Goal: Communication & Community: Answer question/provide support

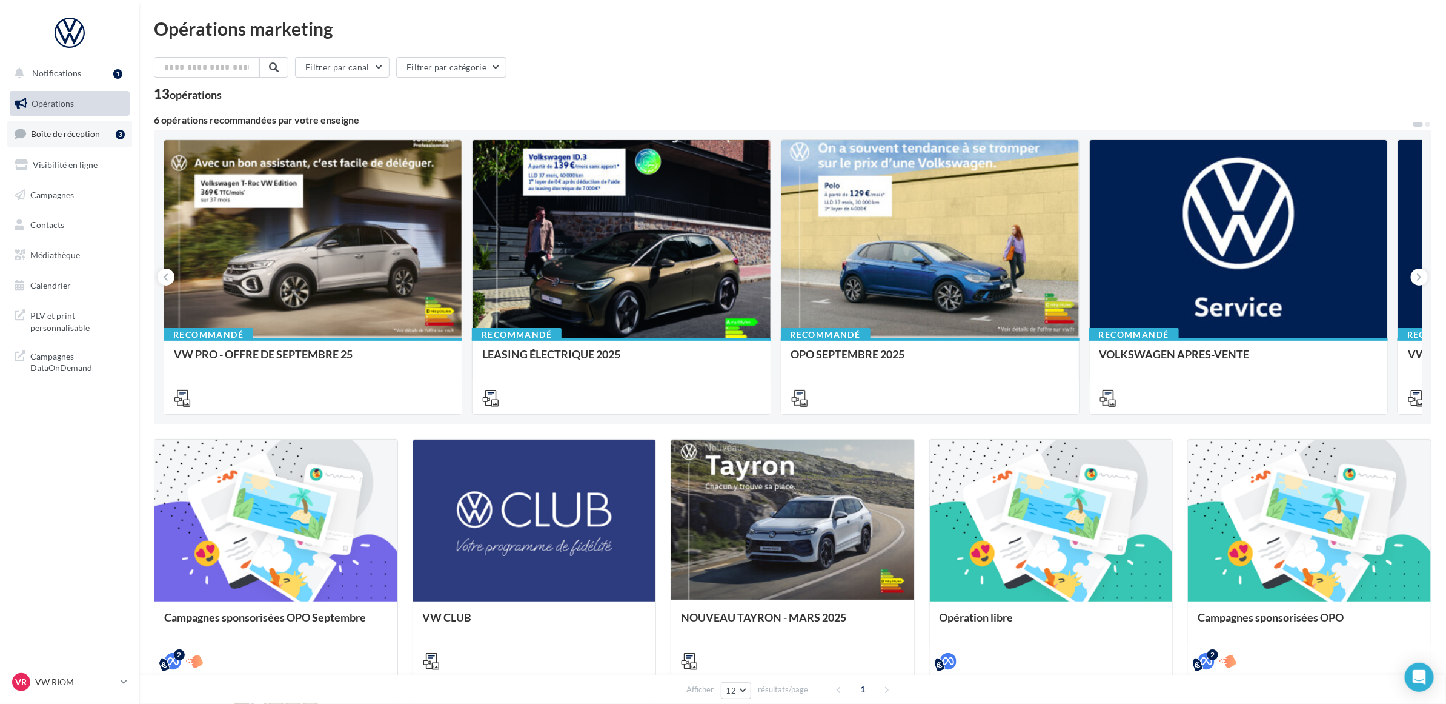
click at [76, 135] on span "Boîte de réception" at bounding box center [65, 133] width 69 height 10
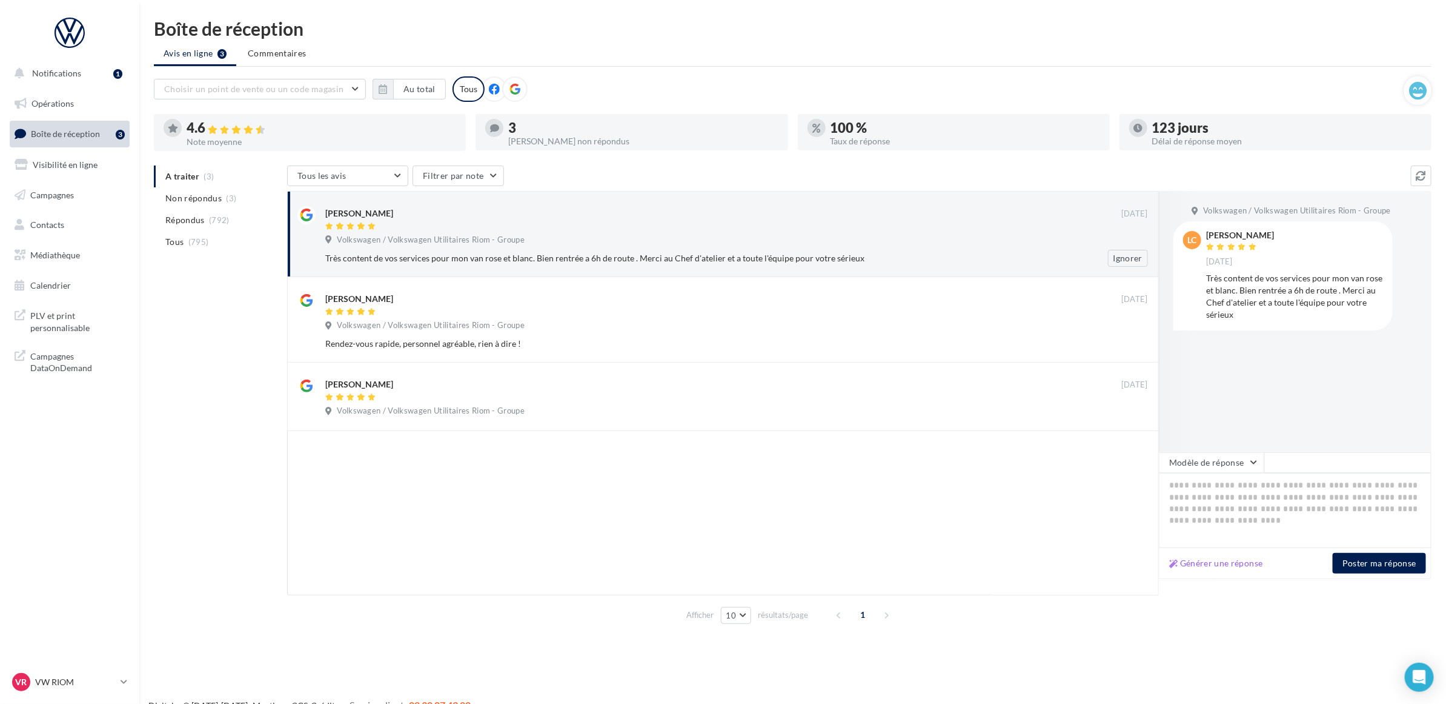
click at [667, 253] on div "Très content de vos services pour mon van rose et blanc. Bien rentrée a 6h de r…" at bounding box center [697, 258] width 744 height 12
click at [980, 473] on div at bounding box center [723, 513] width 872 height 164
click at [1271, 276] on div "Très content de vos services pour mon van rose et blanc. Bien rentrée a 6h de r…" at bounding box center [1294, 296] width 177 height 48
click at [1261, 299] on div "Très content de vos services pour mon van rose et blanc. Bien rentrée a 6h de r…" at bounding box center [1294, 296] width 177 height 48
drag, startPoint x: 1244, startPoint y: 315, endPoint x: 1194, endPoint y: 291, distance: 55.3
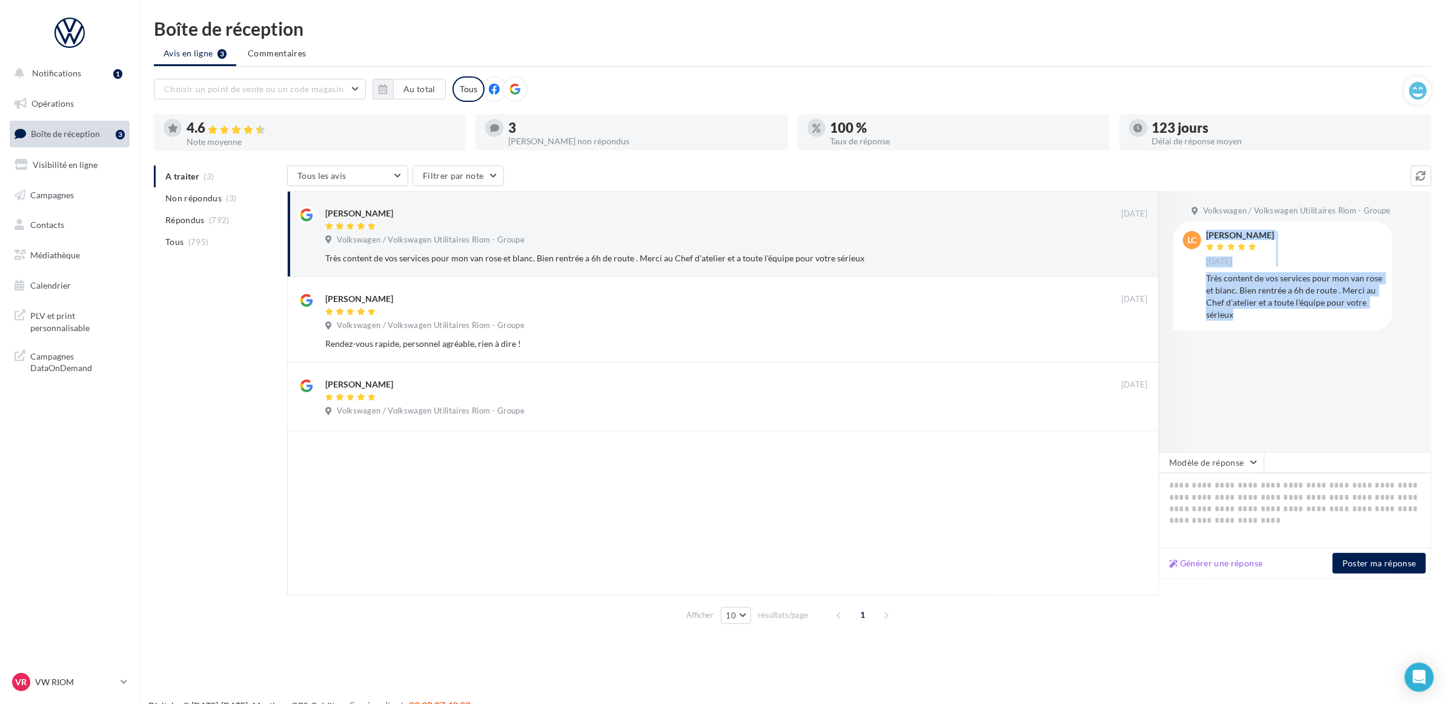
click at [1194, 291] on div "lc [PERSON_NAME] [DATE] Très content de vos services pour mon van rose et blanc…" at bounding box center [1283, 275] width 200 height 89
click at [977, 510] on div at bounding box center [723, 513] width 872 height 164
click at [511, 492] on div at bounding box center [723, 513] width 872 height 164
click at [523, 235] on div "Volkswagen / Volkswagen Utilitaires Riom - Groupe" at bounding box center [427, 240] width 204 height 11
click at [199, 407] on div "A traiter (3) Non répondus (3) Répondus (792) Tous (795) Tous les avis Tous les…" at bounding box center [793, 396] width 1278 height 463
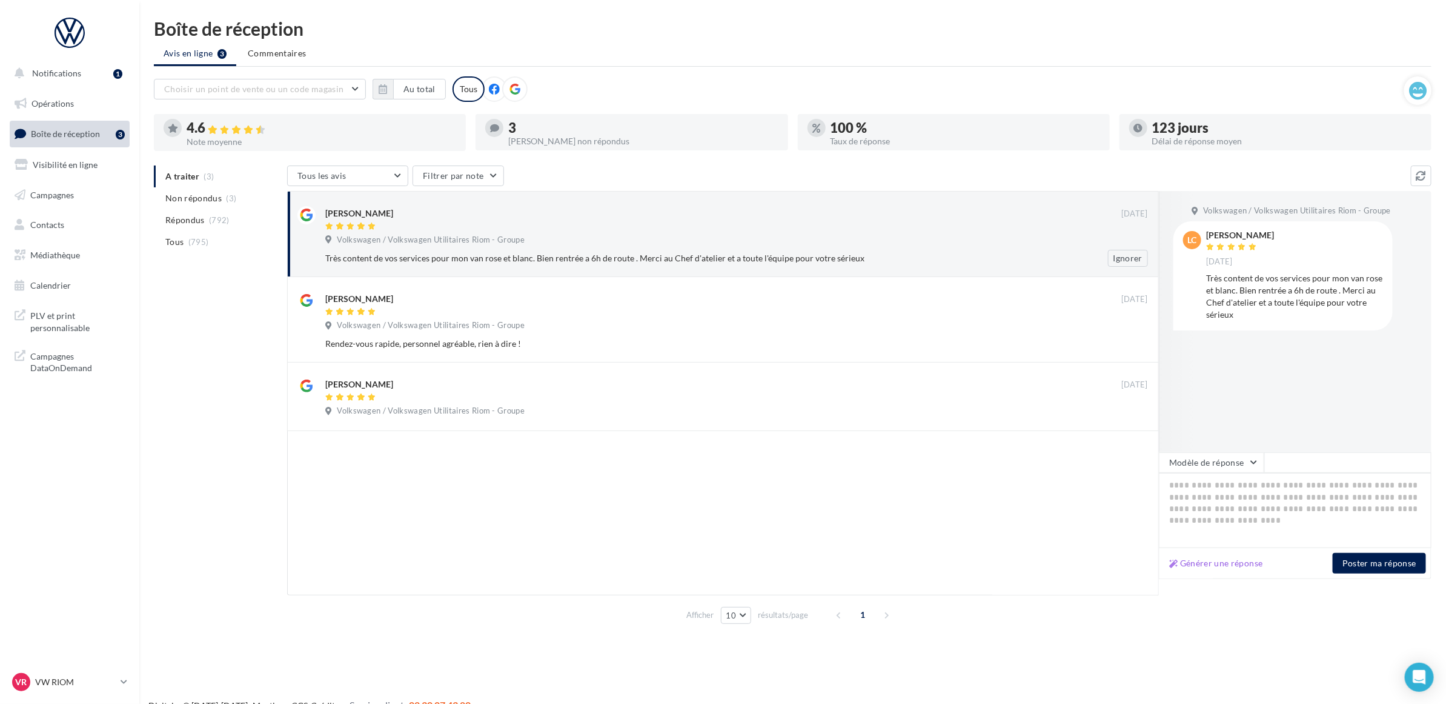
click at [514, 259] on div "Très content de vos services pour mon van rose et blanc. Bien rentrée a 6h de r…" at bounding box center [697, 258] width 744 height 12
click at [1201, 556] on button "Générer une réponse" at bounding box center [1217, 563] width 104 height 15
type textarea "**********"
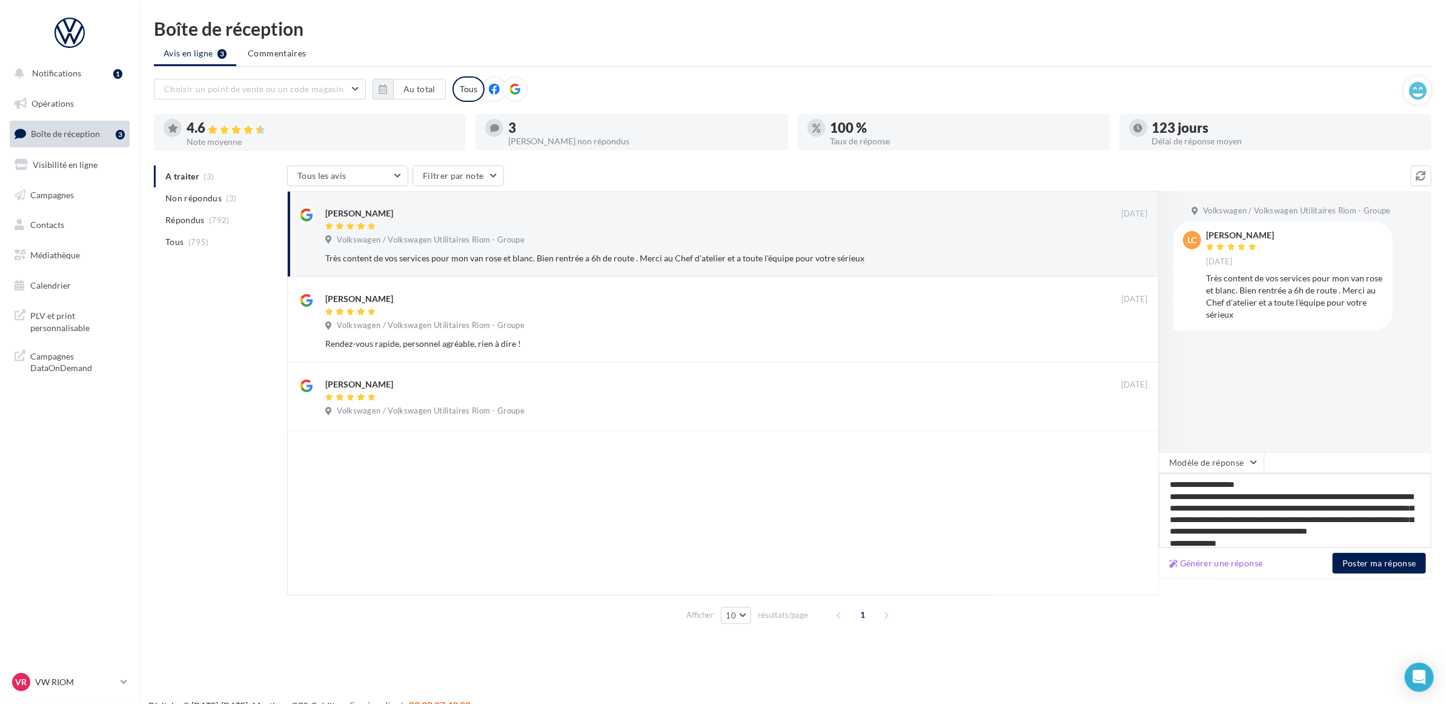
scroll to position [29, 0]
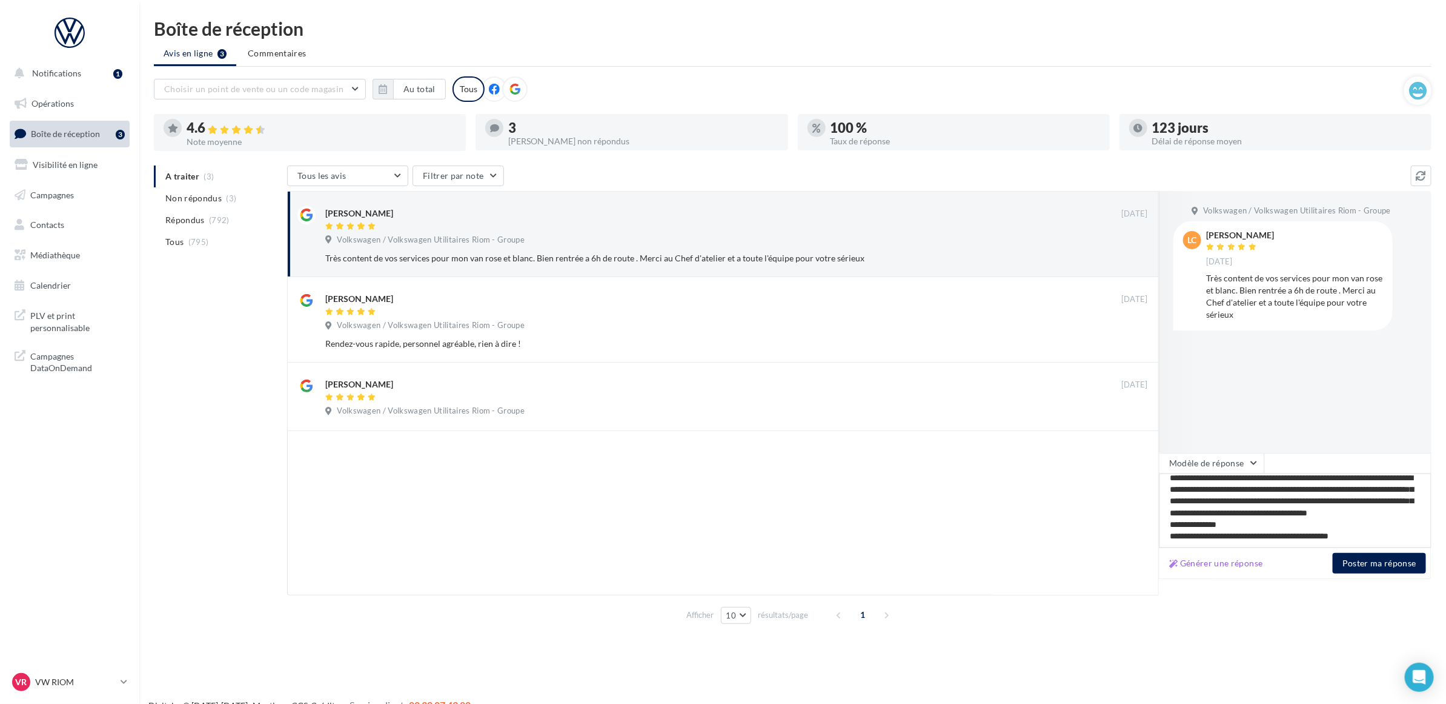
drag, startPoint x: 1296, startPoint y: 540, endPoint x: 1235, endPoint y: 530, distance: 61.4
click at [1235, 530] on textarea "**********" at bounding box center [1295, 510] width 273 height 75
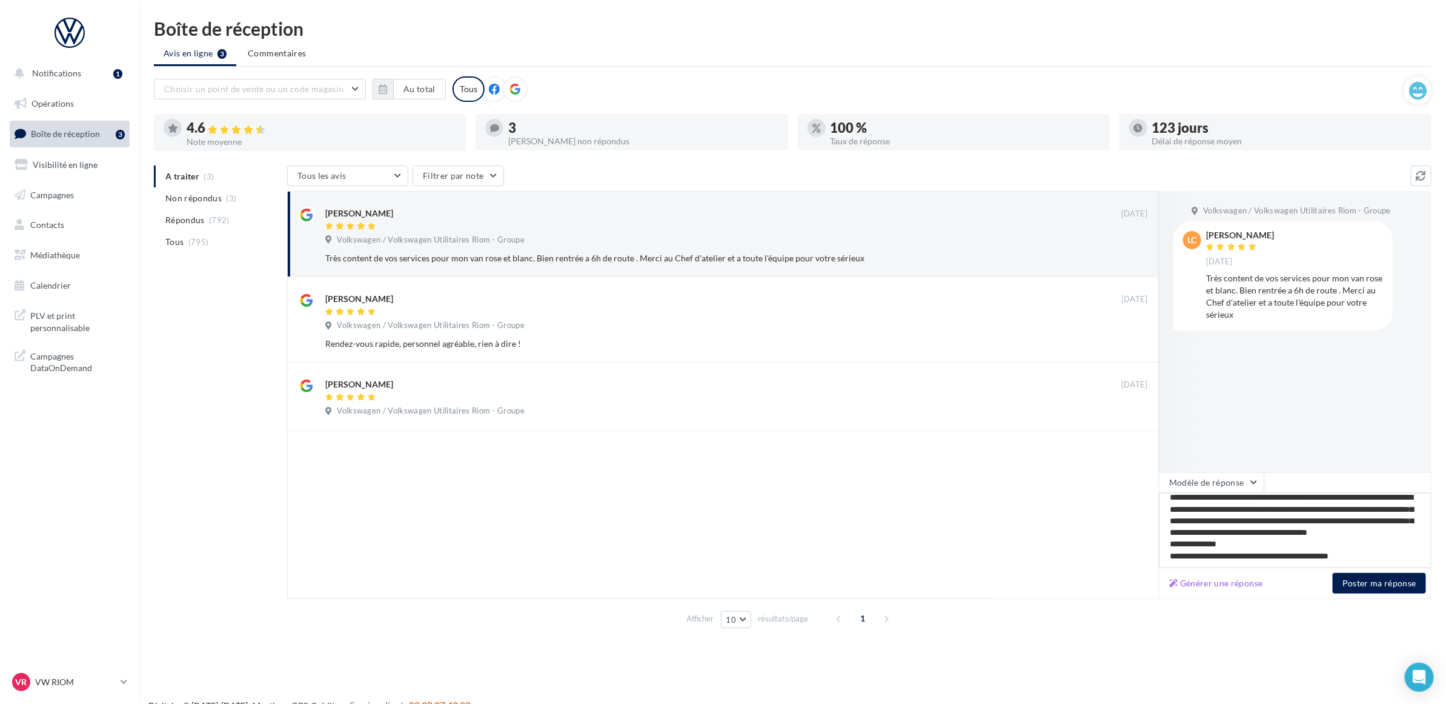
scroll to position [19, 0]
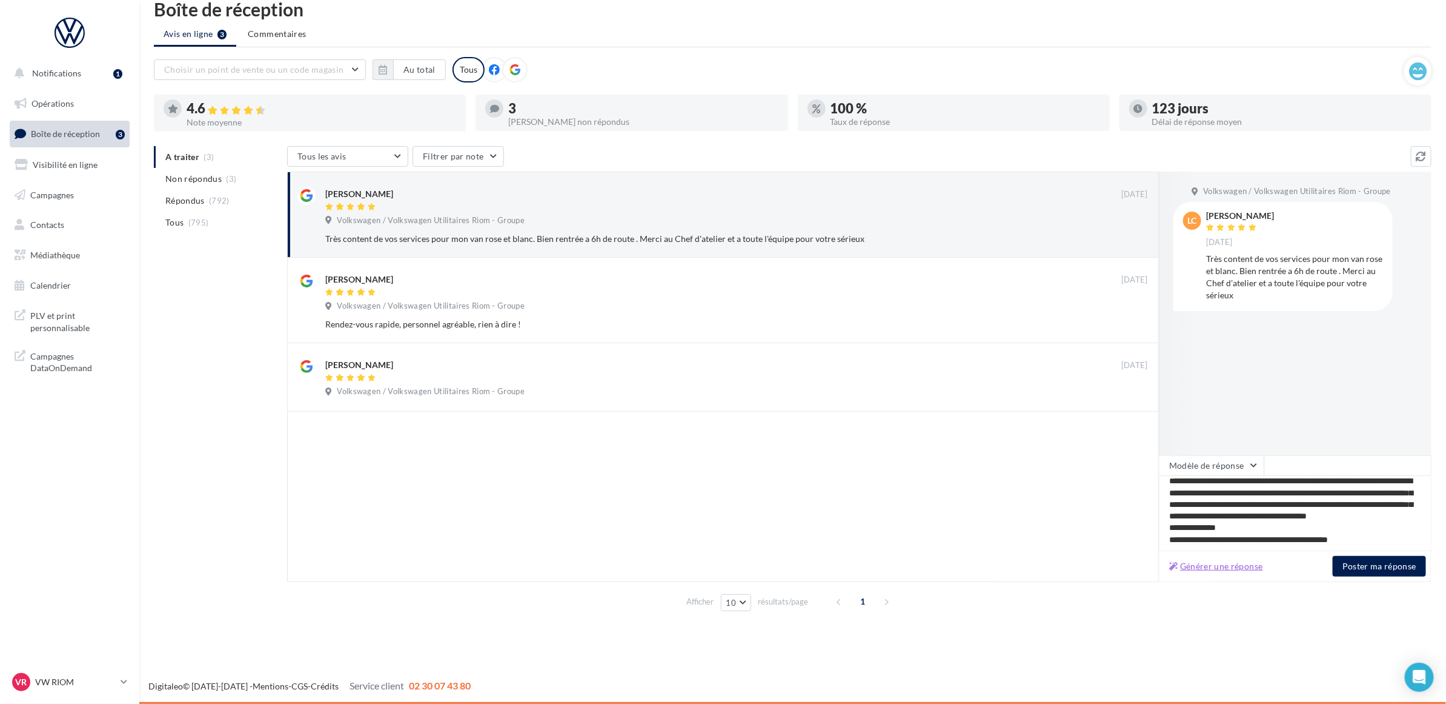
click at [1247, 565] on button "Générer une réponse" at bounding box center [1217, 566] width 104 height 15
type textarea "**********"
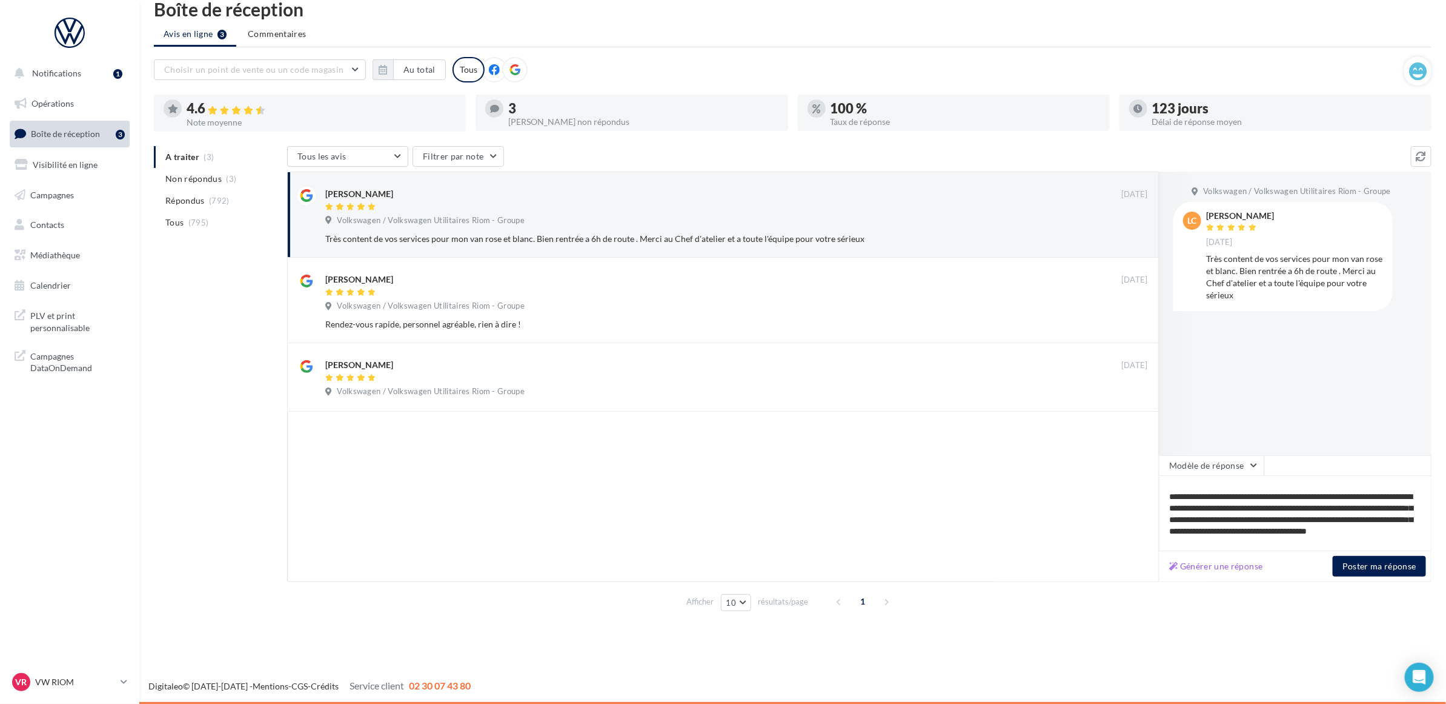
scroll to position [0, 0]
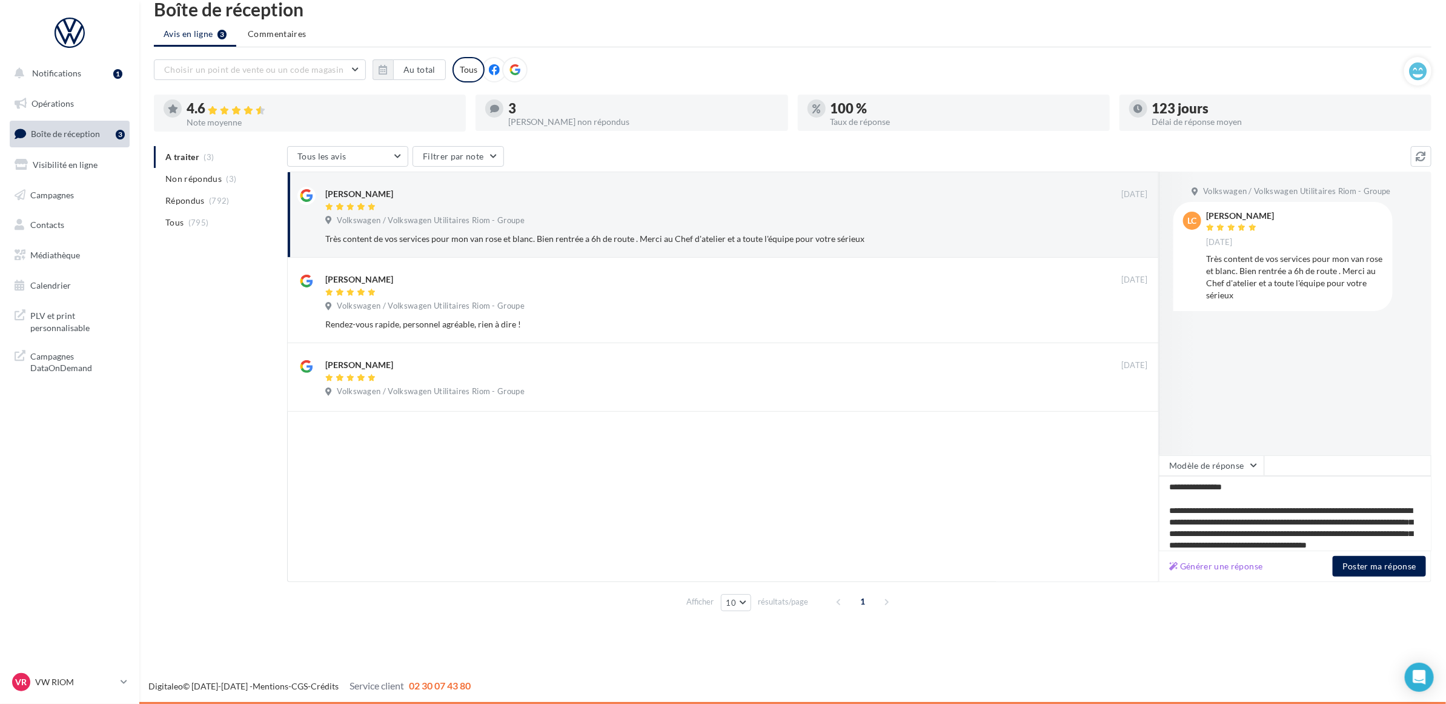
click at [946, 425] on div at bounding box center [723, 496] width 872 height 170
click at [946, 426] on div at bounding box center [723, 496] width 872 height 170
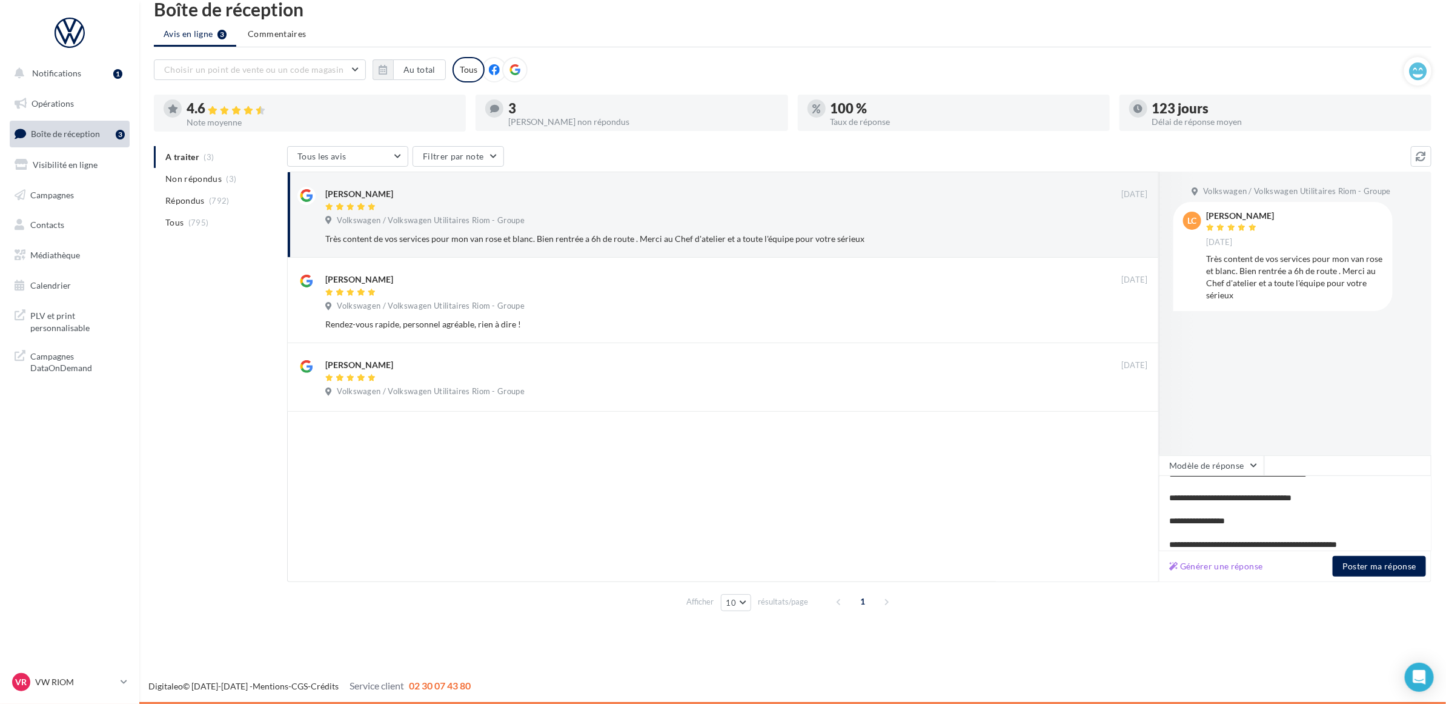
scroll to position [88, 0]
drag, startPoint x: 679, startPoint y: 435, endPoint x: 671, endPoint y: 450, distance: 17.4
click at [679, 436] on div at bounding box center [723, 496] width 872 height 170
click at [631, 521] on div at bounding box center [723, 496] width 872 height 170
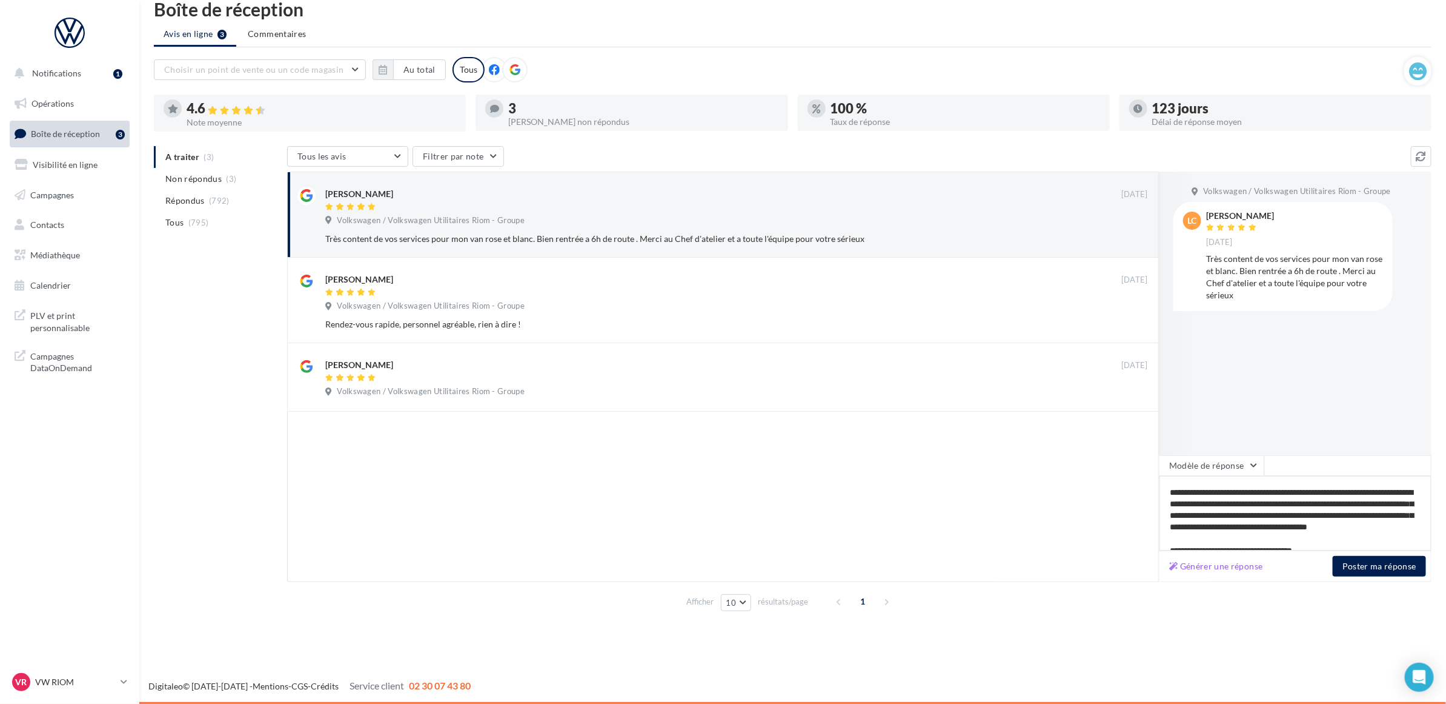
scroll to position [0, 0]
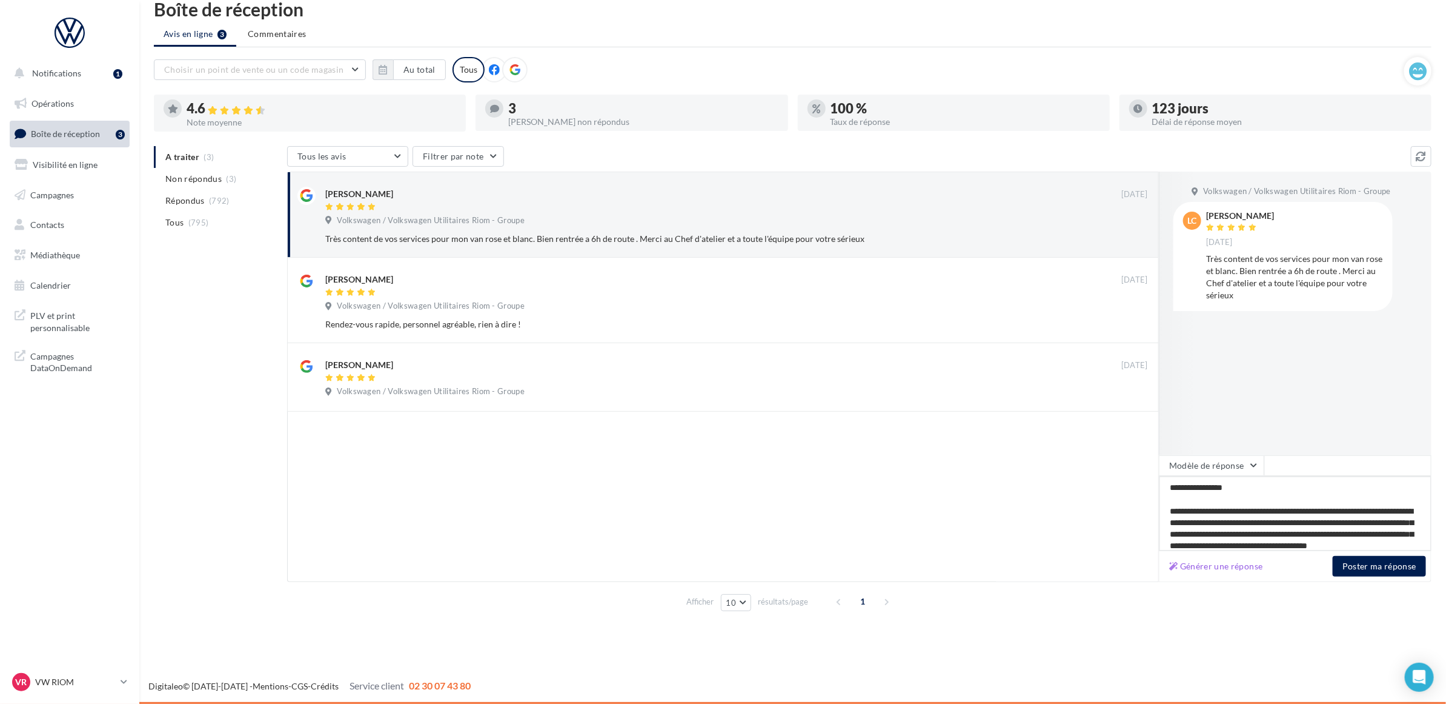
drag, startPoint x: 1388, startPoint y: 534, endPoint x: 1124, endPoint y: 482, distance: 269.3
click at [1127, 462] on div "[PERSON_NAME] [DATE] Volkswagen / Volkswagen Utilitaires Riom - Groupe Très con…" at bounding box center [859, 376] width 1145 height 410
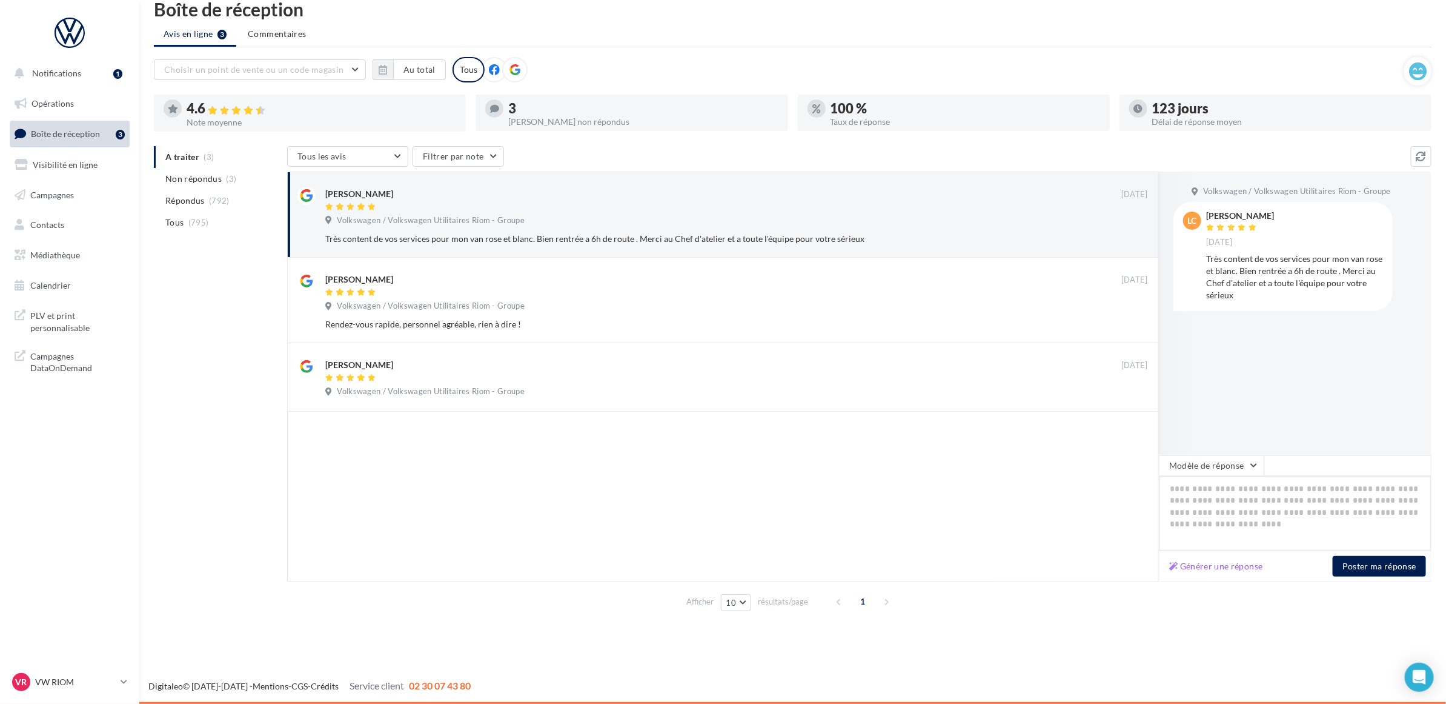
click at [1237, 497] on textarea at bounding box center [1295, 513] width 273 height 75
paste textarea "**********"
type textarea "**********"
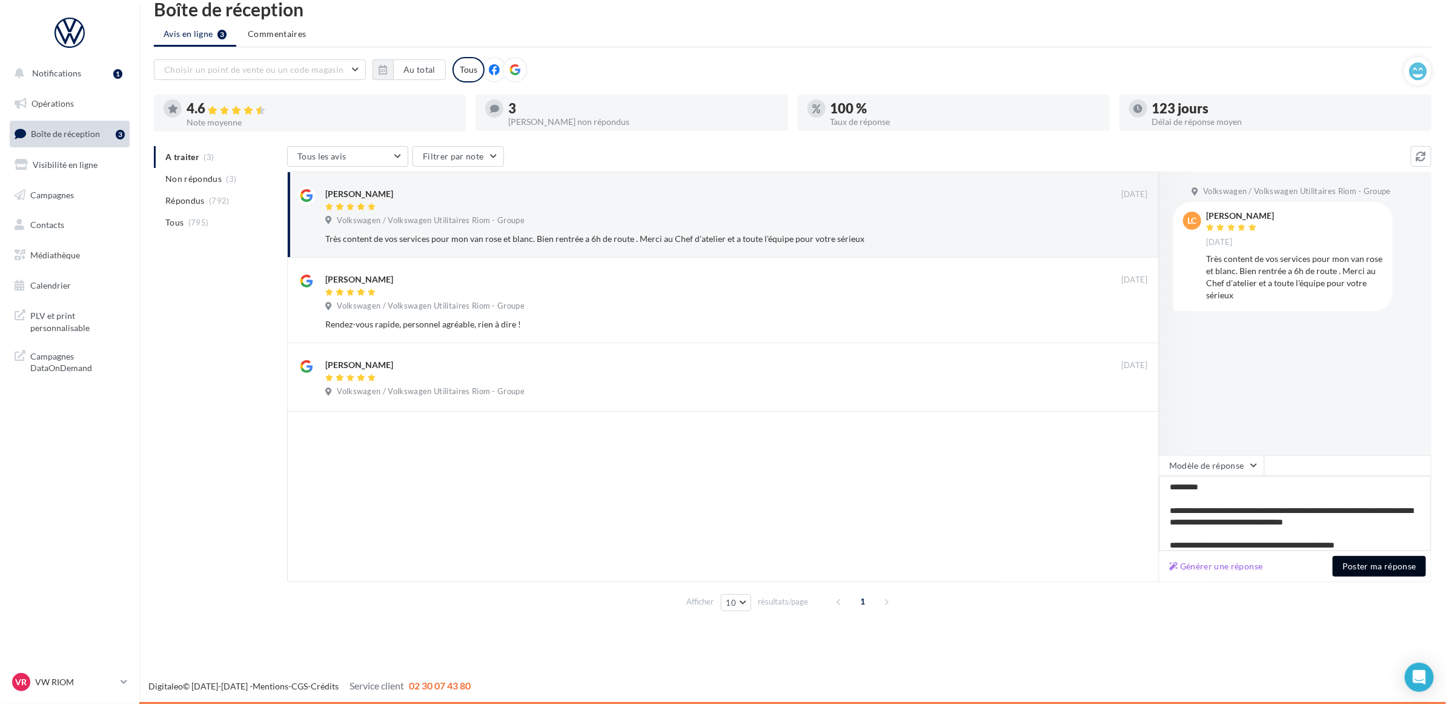
type textarea "**********"
click at [1356, 570] on button "Poster ma réponse" at bounding box center [1379, 566] width 93 height 21
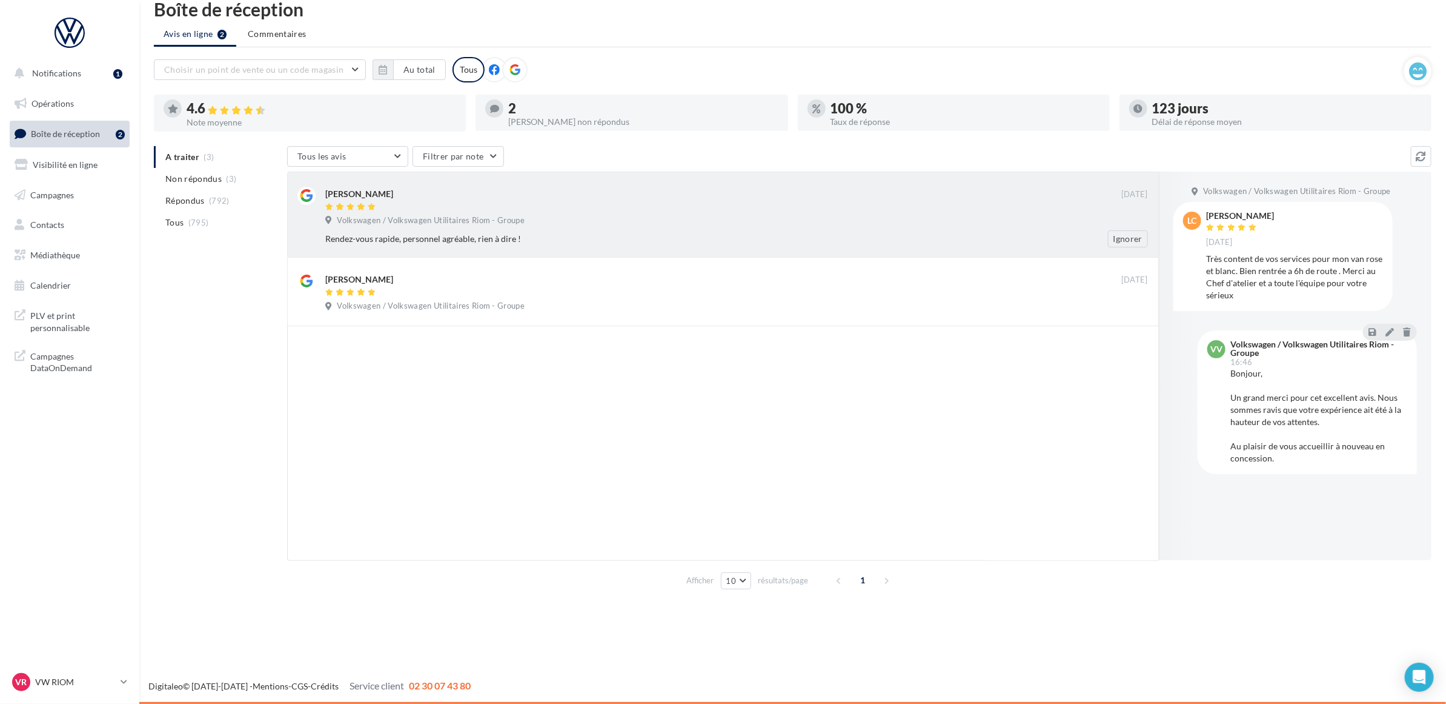
click at [668, 203] on div at bounding box center [723, 207] width 796 height 10
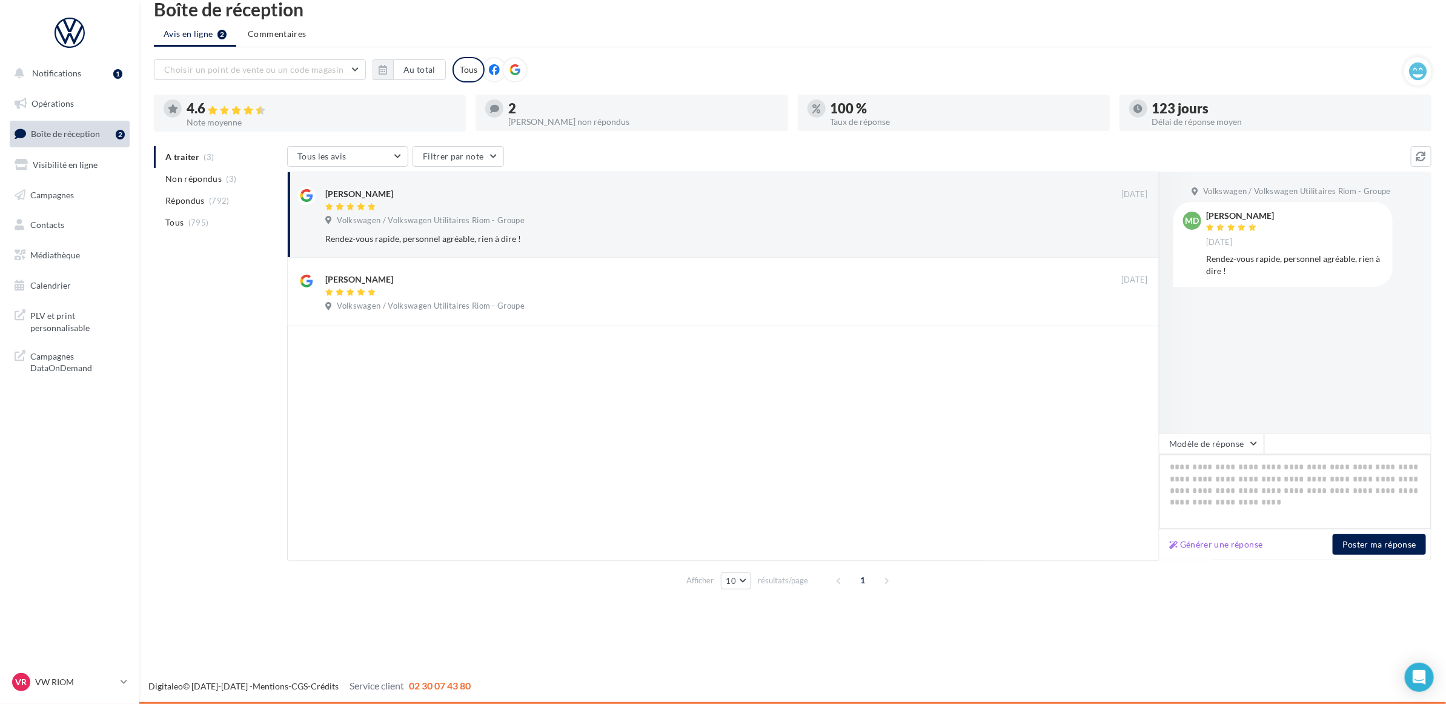
click at [1225, 489] on textarea at bounding box center [1295, 491] width 273 height 75
paste textarea "**********"
type textarea "**********"
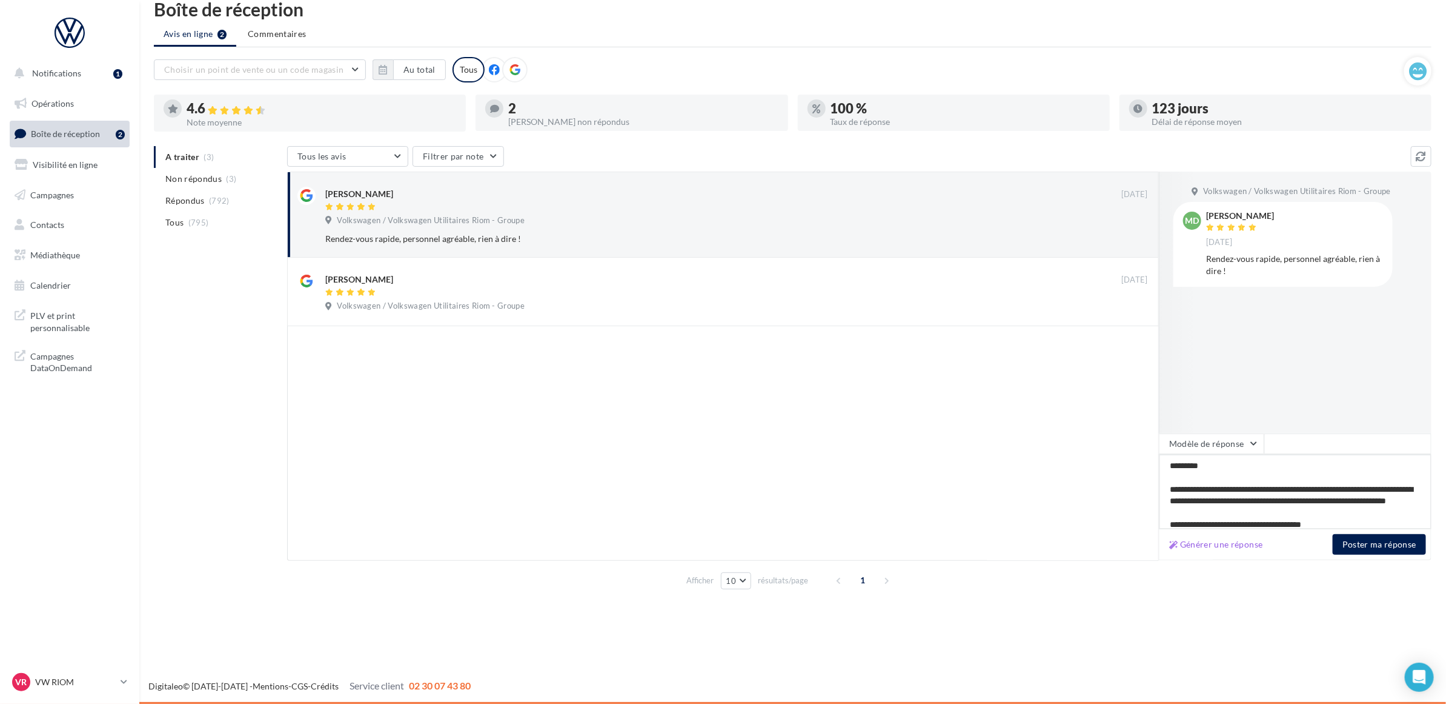
scroll to position [12, 0]
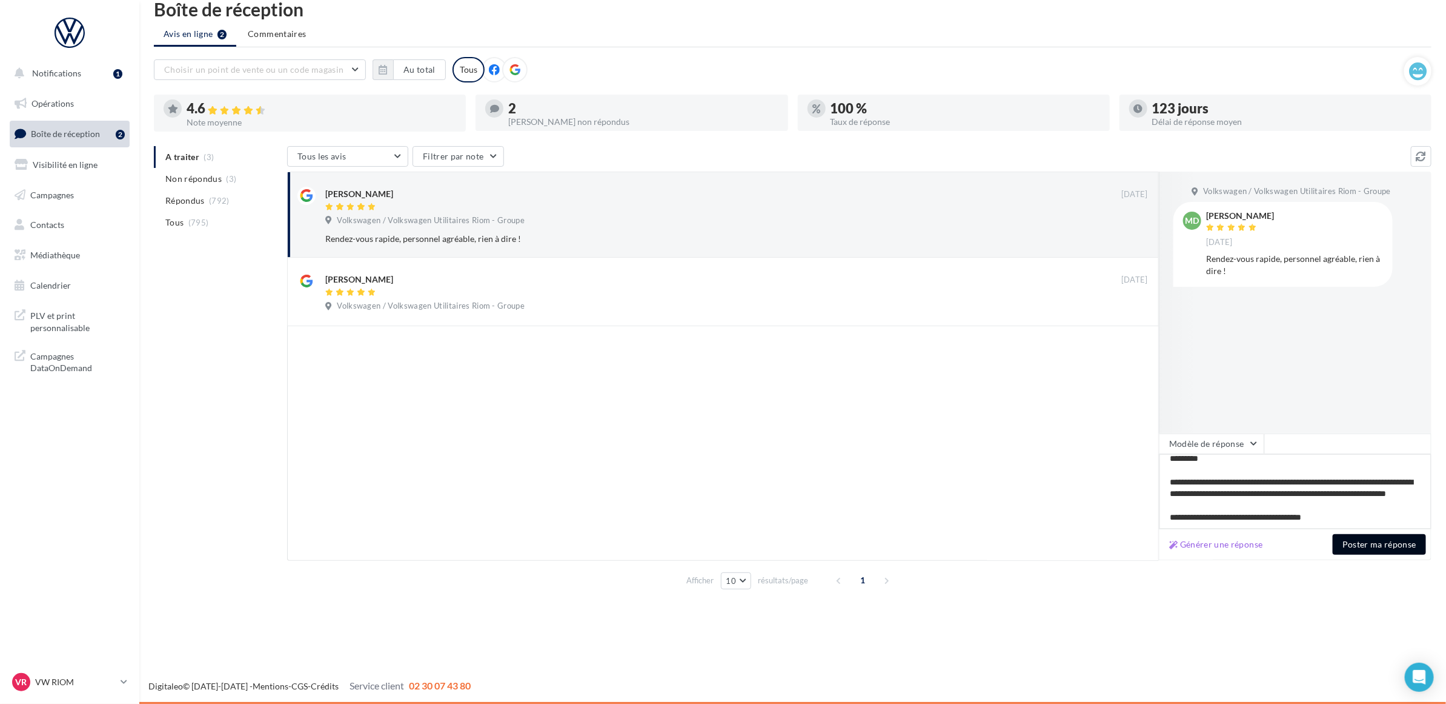
type textarea "**********"
click at [1356, 540] on button "Poster ma réponse" at bounding box center [1379, 544] width 93 height 21
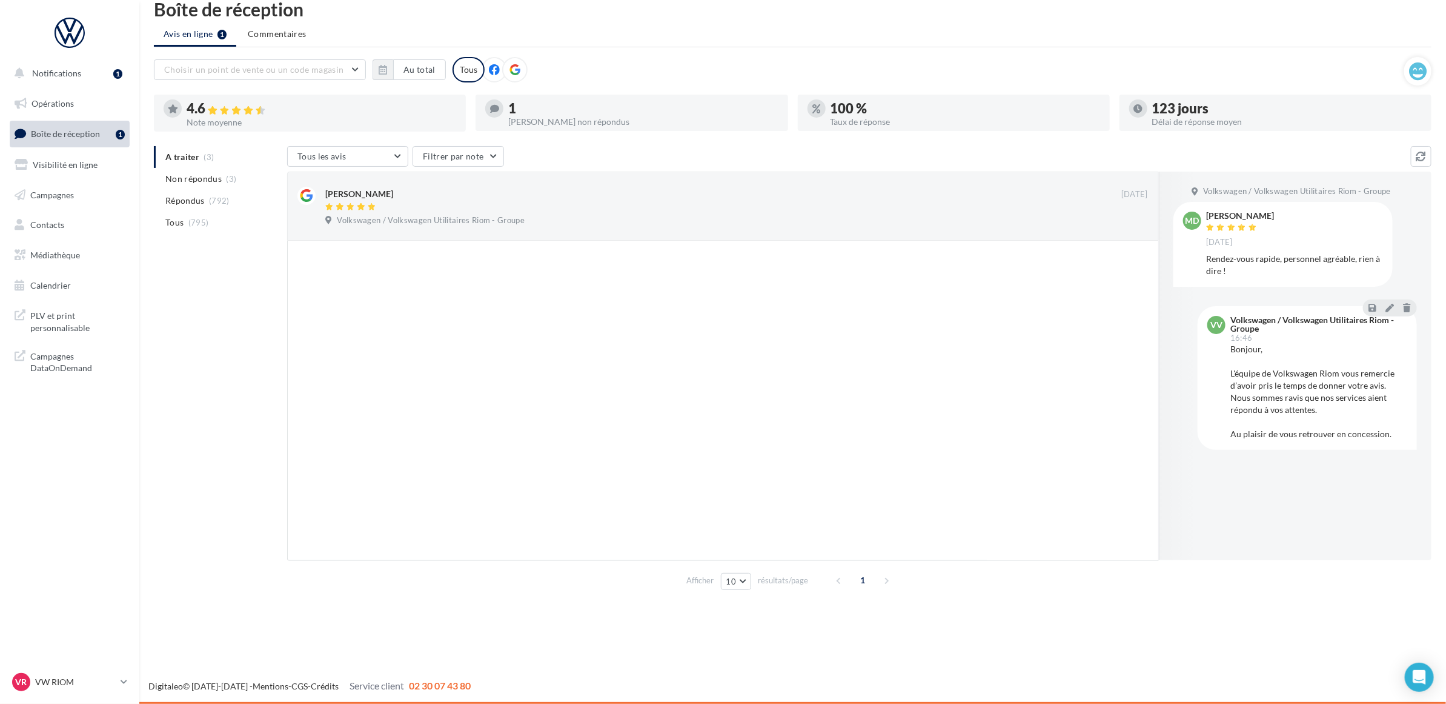
click at [1356, 537] on div "Volkswagen / Volkswagen Utilitaires Riom - Groupe MD [PERSON_NAME] [DATE] Rende…" at bounding box center [1295, 365] width 273 height 388
click at [940, 399] on div at bounding box center [723, 400] width 872 height 319
click at [885, 379] on div at bounding box center [723, 400] width 872 height 319
click at [423, 501] on div at bounding box center [723, 400] width 872 height 319
